Goal: Task Accomplishment & Management: Manage account settings

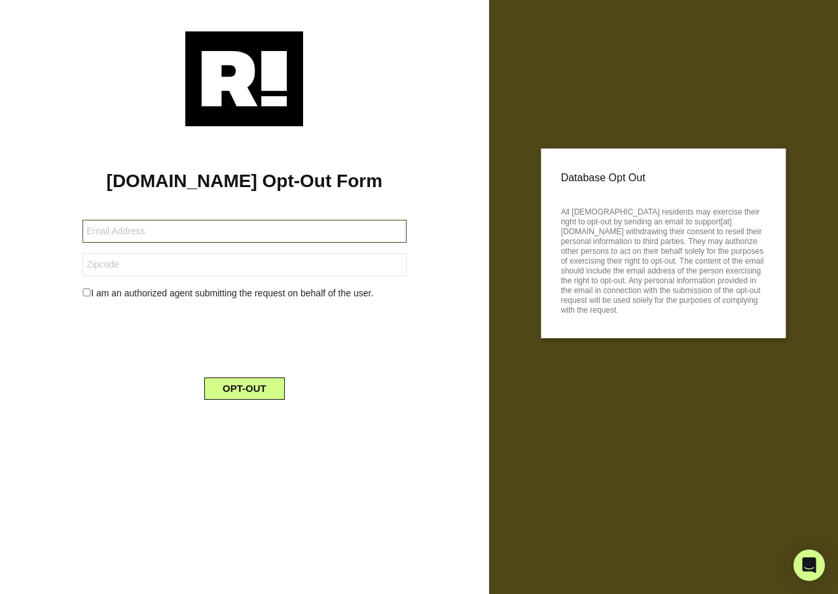
type input "rbuker39@hotmail.com"
type input "04619"
type input "[EMAIL_ADDRESS][DOMAIN_NAME]"
type input "60083"
